Goal: Use online tool/utility

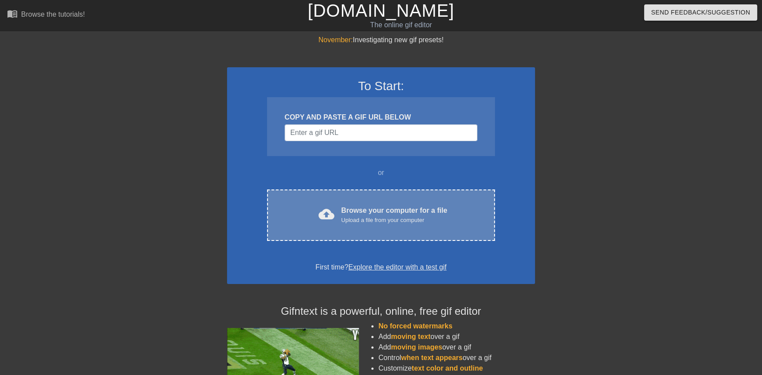
click at [397, 204] on div "cloud_upload Browse your computer for a file Upload a file from your computer C…" at bounding box center [381, 215] width 228 height 51
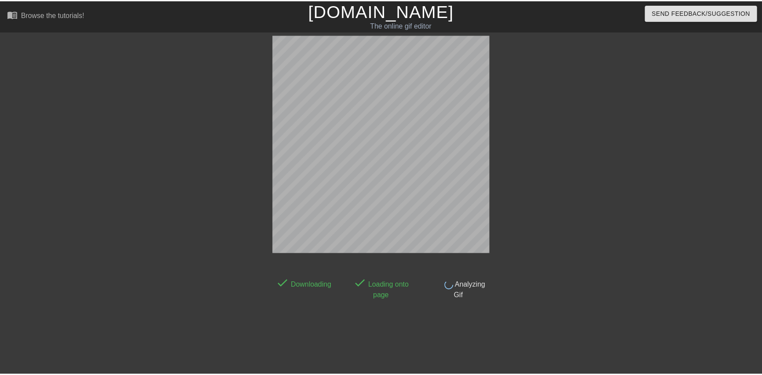
scroll to position [22, 0]
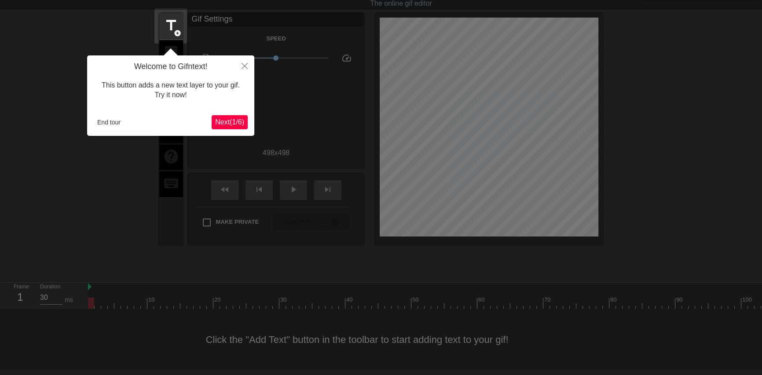
click at [223, 121] on span "Next ( 1 / 6 )" at bounding box center [229, 121] width 29 height 7
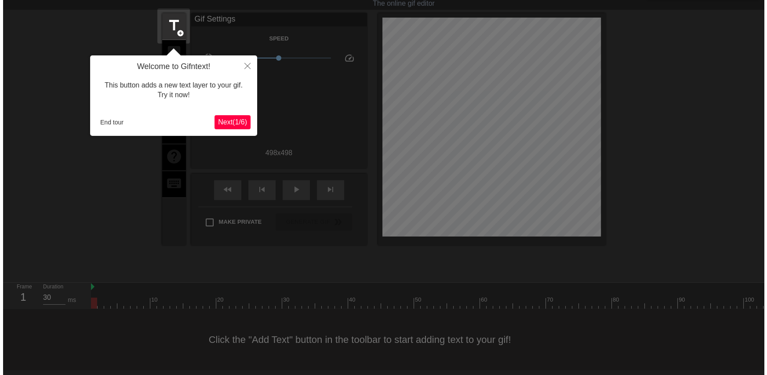
scroll to position [0, 0]
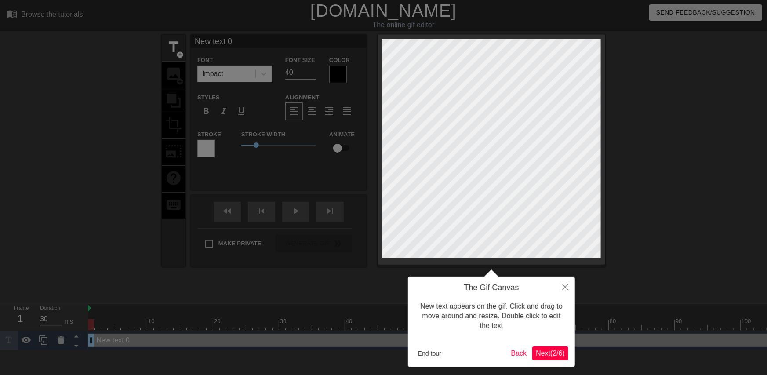
click at [547, 352] on span "Next ( 2 / 6 )" at bounding box center [550, 353] width 29 height 7
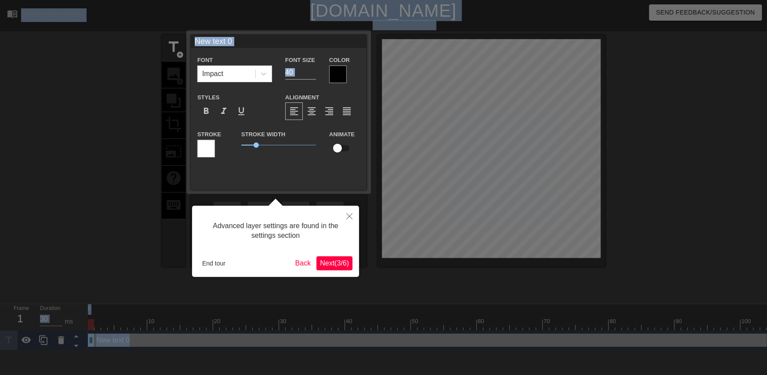
click at [547, 352] on div at bounding box center [383, 187] width 767 height 375
click at [343, 268] on button "Next ( 3 / 6 )" at bounding box center [335, 263] width 36 height 14
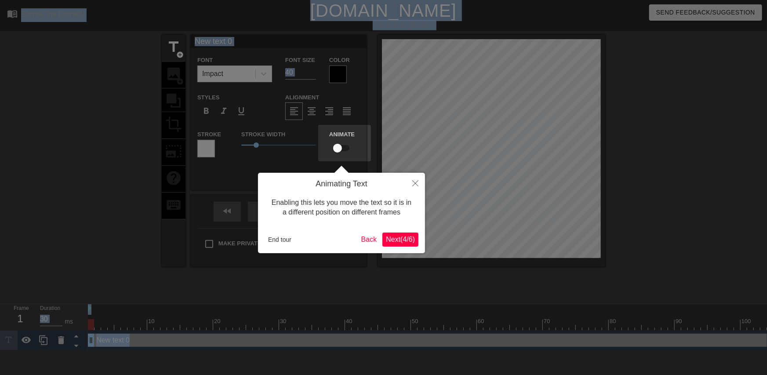
click at [401, 236] on span "Next ( 4 / 6 )" at bounding box center [400, 239] width 29 height 7
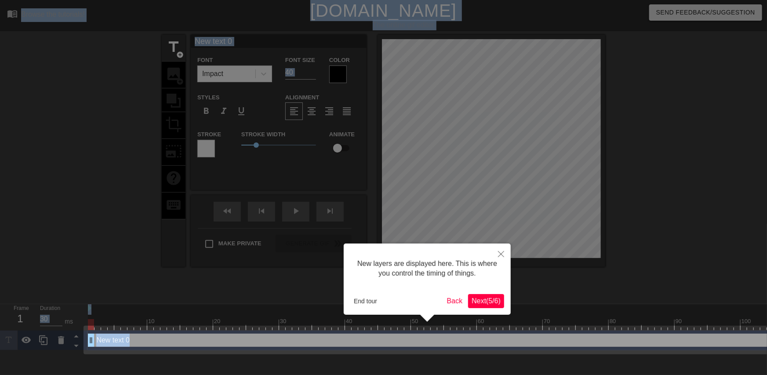
click at [485, 297] on span "Next ( 5 / 6 )" at bounding box center [486, 300] width 29 height 7
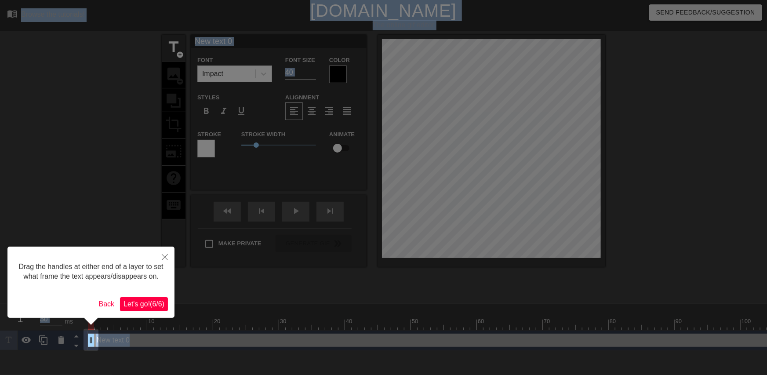
drag, startPoint x: 140, startPoint y: 301, endPoint x: 155, endPoint y: 302, distance: 15.0
click at [142, 301] on span "Let's go! ( 6 / 6 )" at bounding box center [144, 303] width 41 height 7
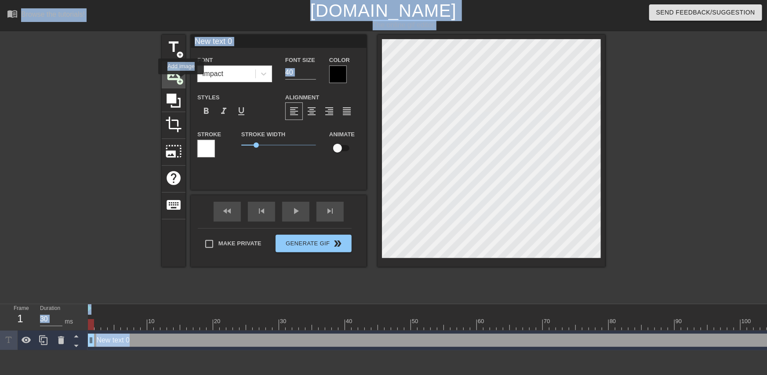
click at [181, 80] on span "add_circle" at bounding box center [179, 81] width 7 height 7
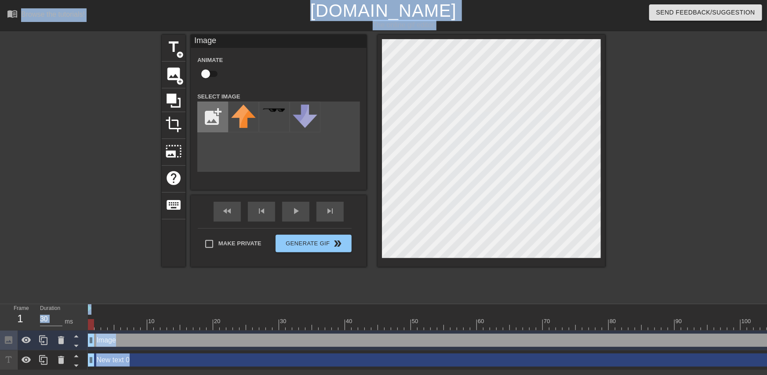
click at [215, 111] on input "file" at bounding box center [213, 117] width 30 height 30
type input "C:\fakepath\coollogo_com-321391045.png"
click at [238, 123] on div at bounding box center [243, 117] width 31 height 31
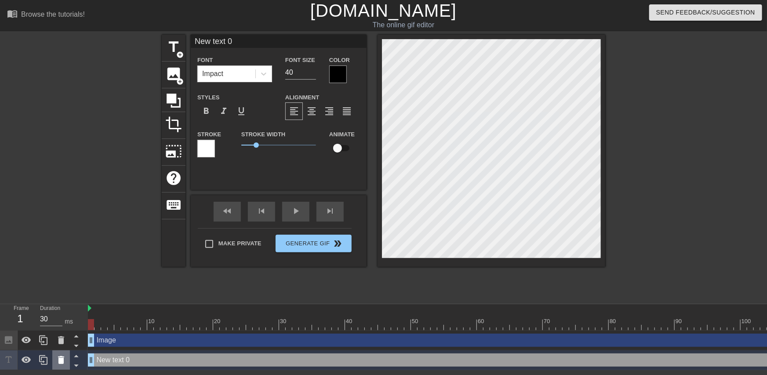
click at [64, 360] on icon at bounding box center [61, 360] width 11 height 11
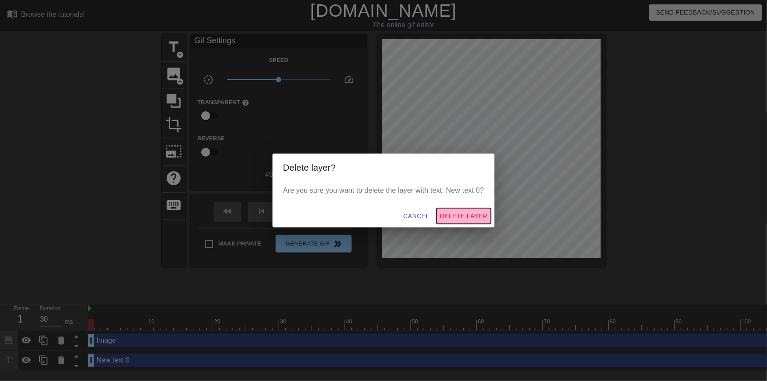
click at [453, 216] on span "Delete Layer" at bounding box center [463, 216] width 47 height 11
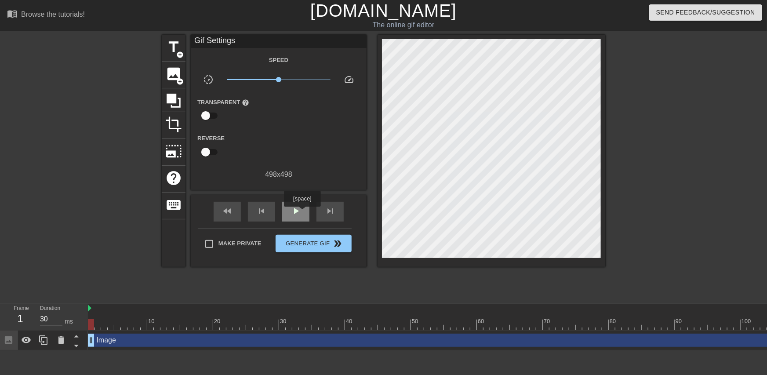
click at [302, 213] on div "play_arrow" at bounding box center [295, 212] width 27 height 20
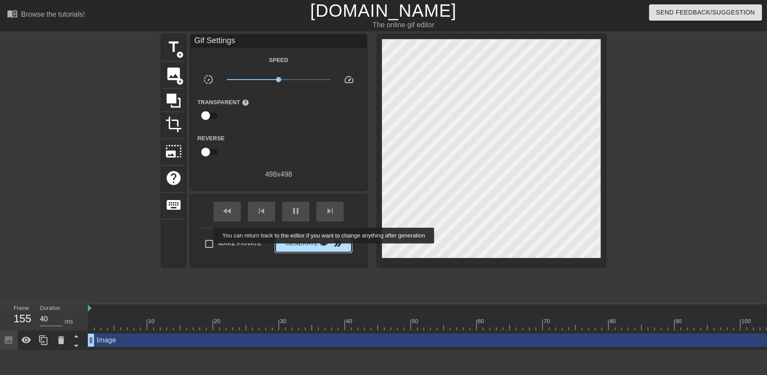
type input "30"
click at [324, 249] on button "Generate Gif double_arrow" at bounding box center [314, 244] width 76 height 18
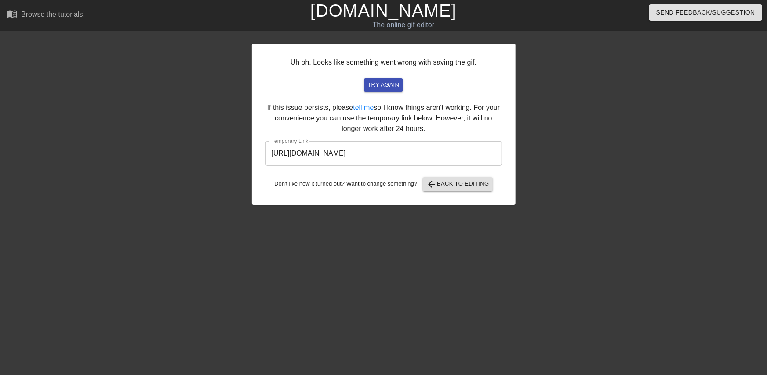
click at [619, 297] on div at bounding box center [592, 167] width 132 height 264
click at [374, 149] on input "[URL][DOMAIN_NAME]" at bounding box center [384, 153] width 237 height 25
